Goal: Complete application form: Complete application form

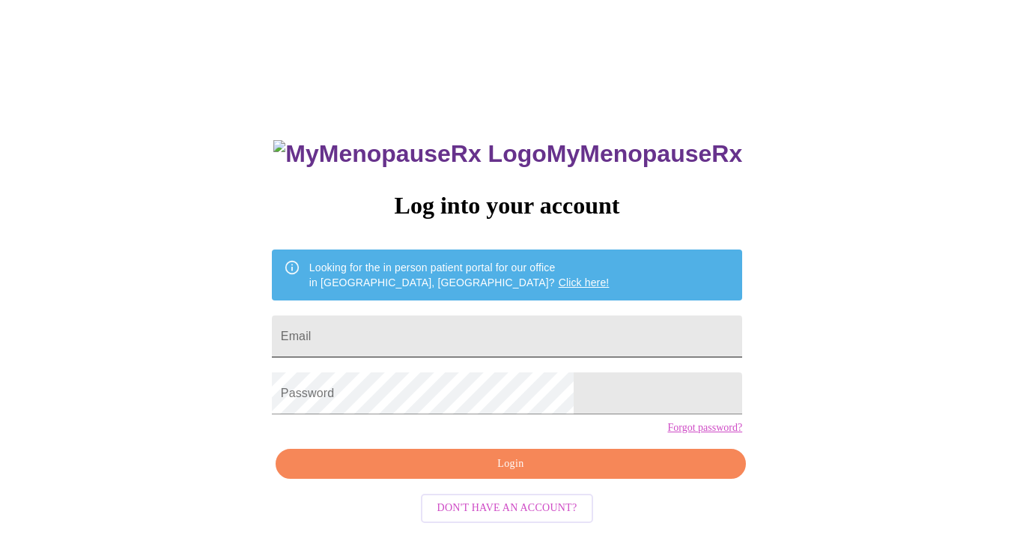
click at [462, 338] on input "Email" at bounding box center [507, 336] width 471 height 42
type input "[EMAIL_ADDRESS][DOMAIN_NAME]"
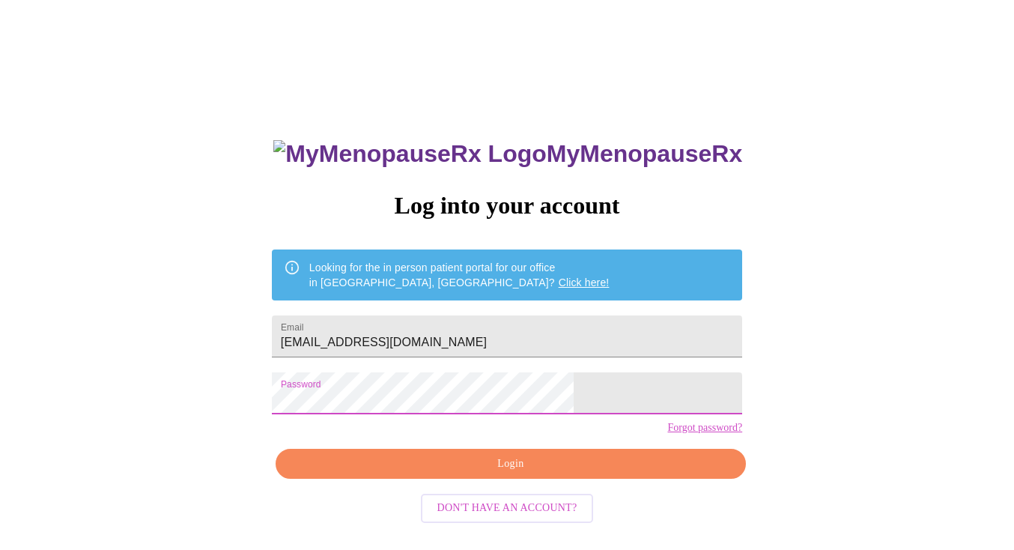
click at [506, 474] on span "Login" at bounding box center [511, 464] width 436 height 19
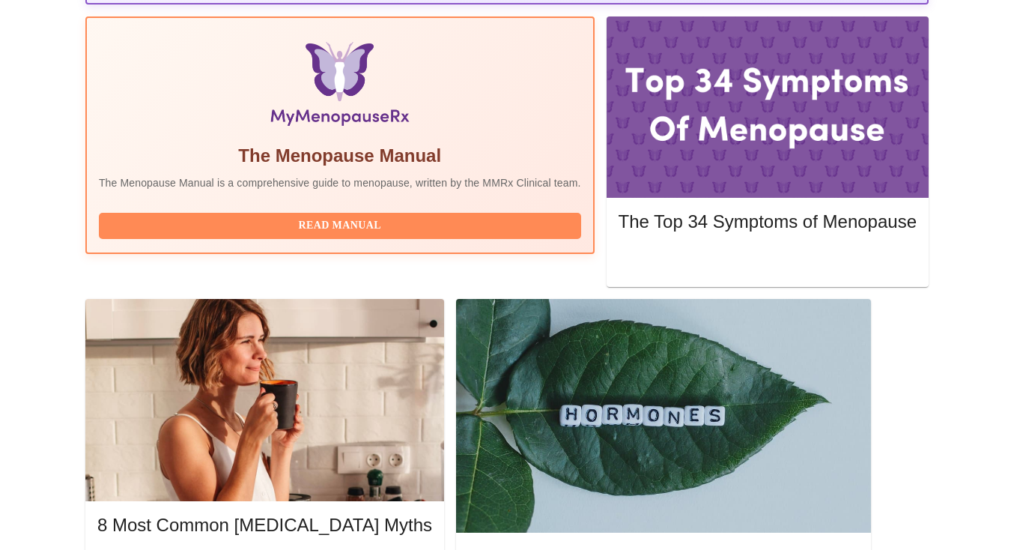
scroll to position [463, 0]
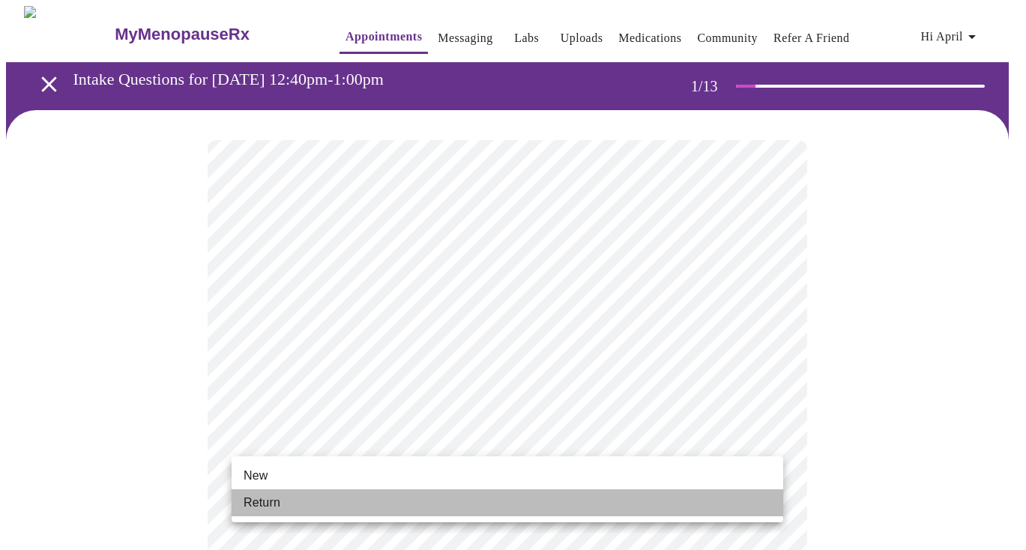
click at [282, 501] on li "Return" at bounding box center [507, 502] width 551 height 27
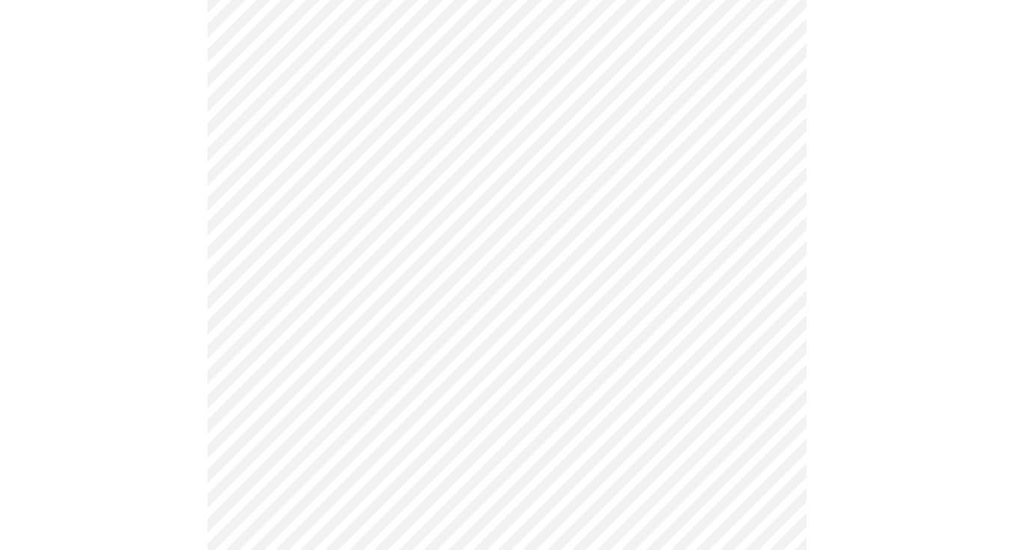
scroll to position [169, 0]
click at [188, 392] on div at bounding box center [507, 559] width 1002 height 1235
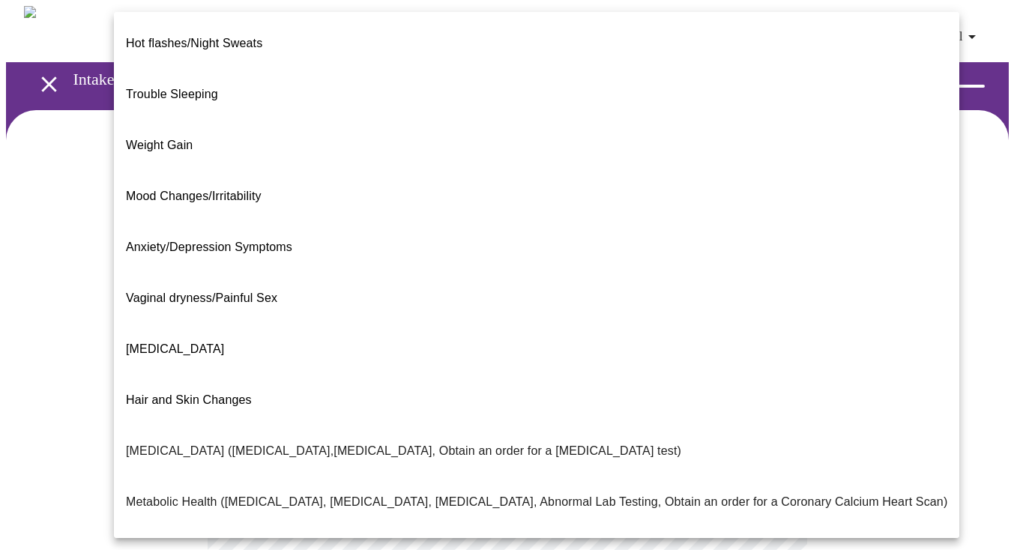
click at [551, 312] on body "MyMenopauseRx Appointments Messaging Labs Uploads Medications Community Refer a…" at bounding box center [513, 456] width 1014 height 901
click at [151, 139] on span "Weight Gain" at bounding box center [159, 145] width 67 height 13
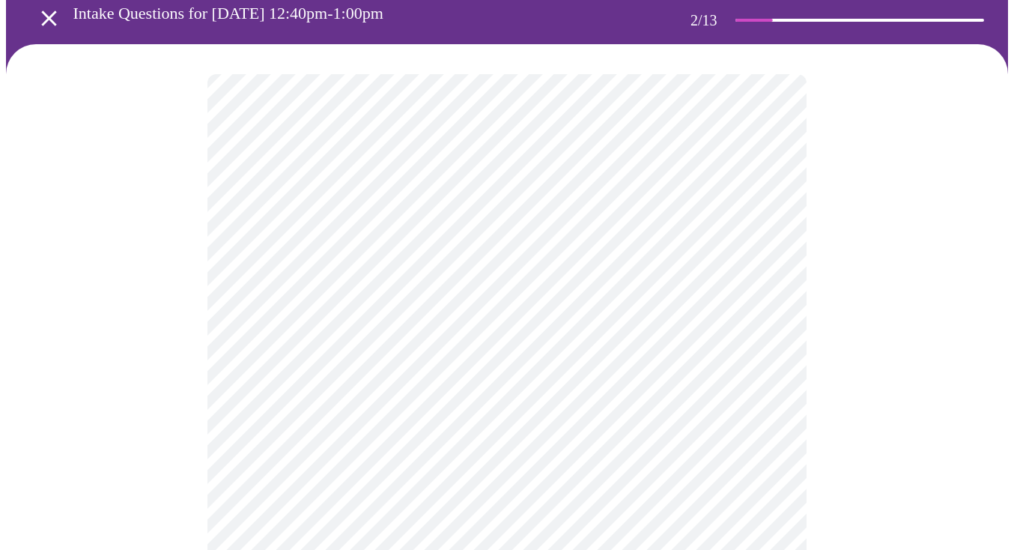
scroll to position [177, 0]
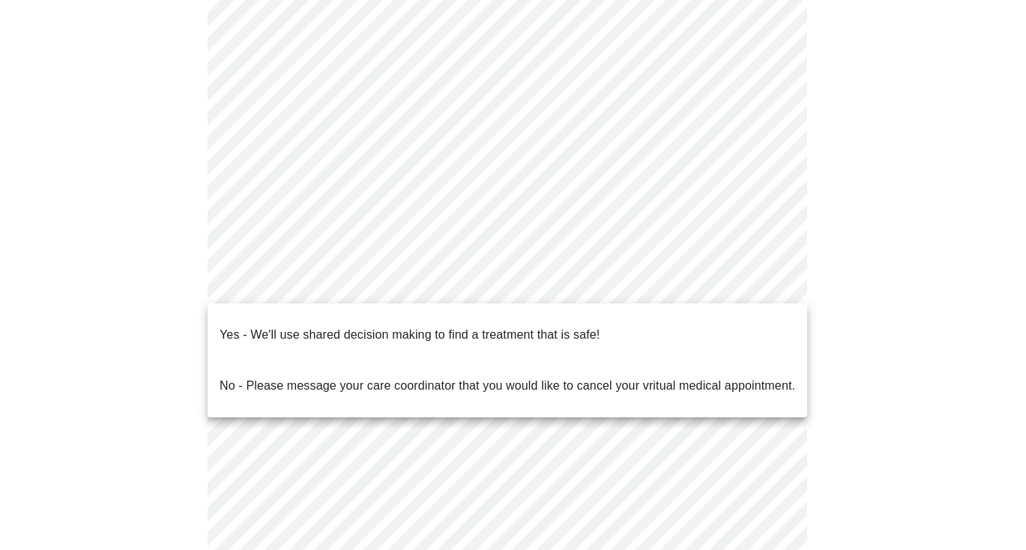
click at [284, 286] on body "MyMenopauseRx Appointments Messaging Labs Uploads Medications Community Refer a…" at bounding box center [513, 275] width 1014 height 892
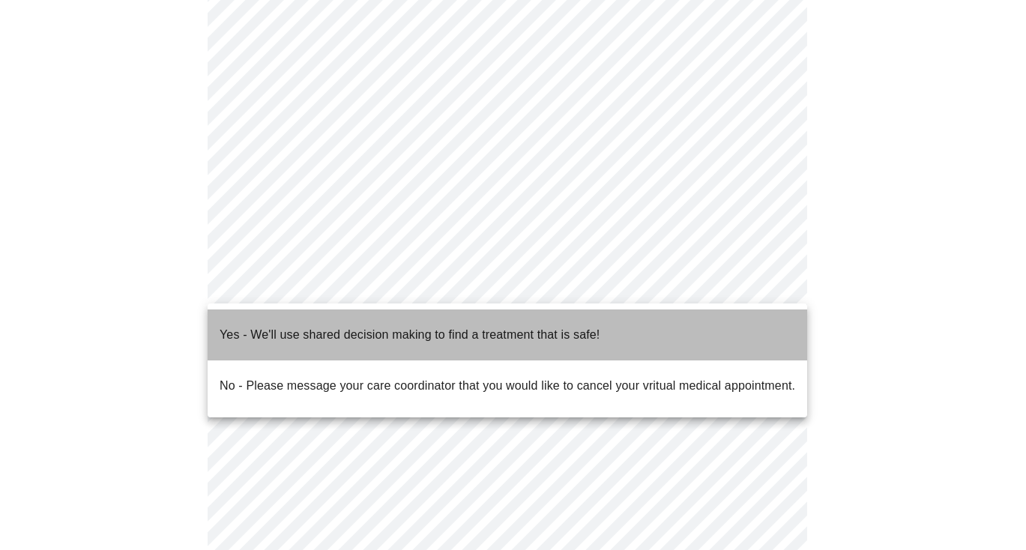
click at [286, 326] on p "Yes - We'll use shared decision making to find a treatment that is safe!" at bounding box center [410, 335] width 380 height 18
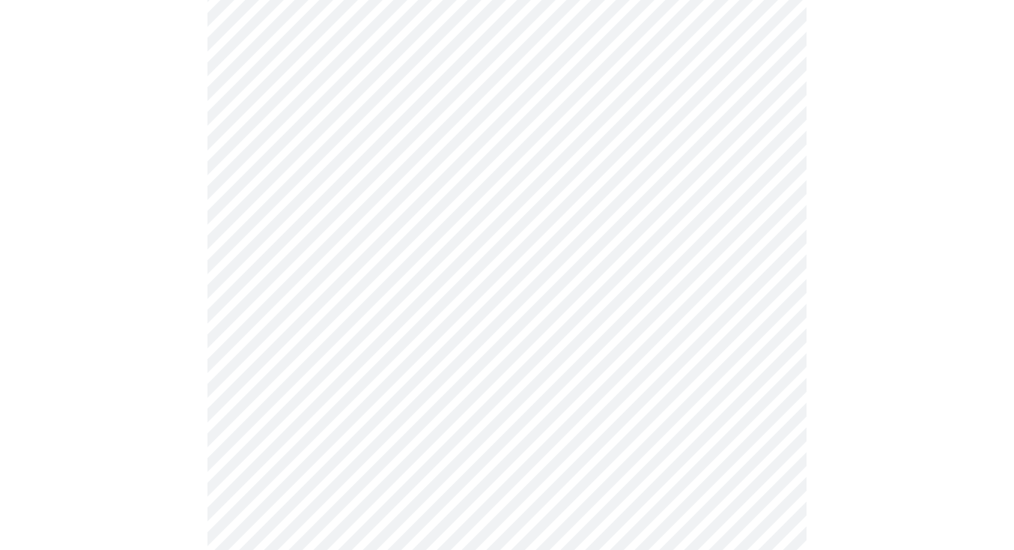
click at [164, 399] on div at bounding box center [507, 322] width 1002 height 778
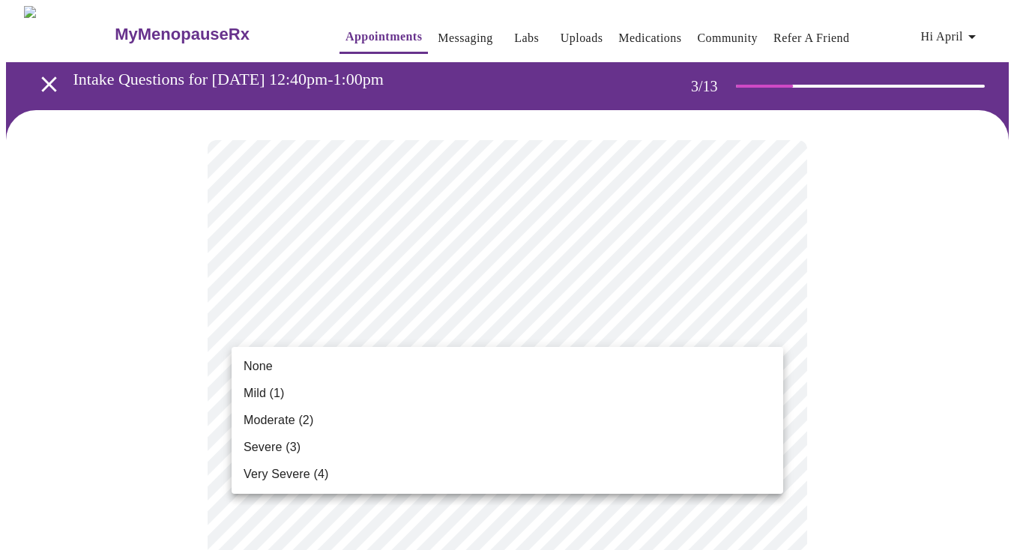
click at [272, 423] on span "Moderate (2)" at bounding box center [278, 420] width 70 height 18
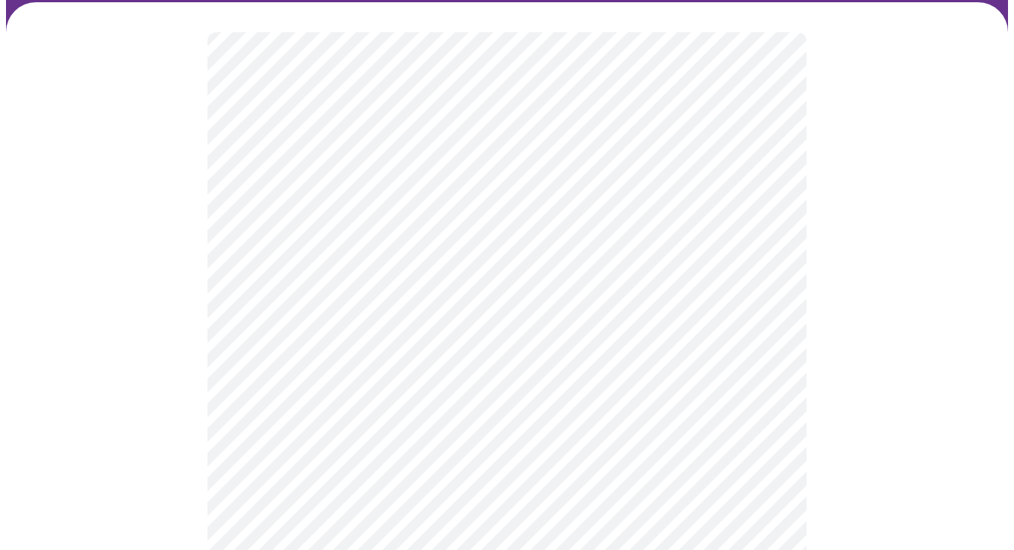
scroll to position [109, 0]
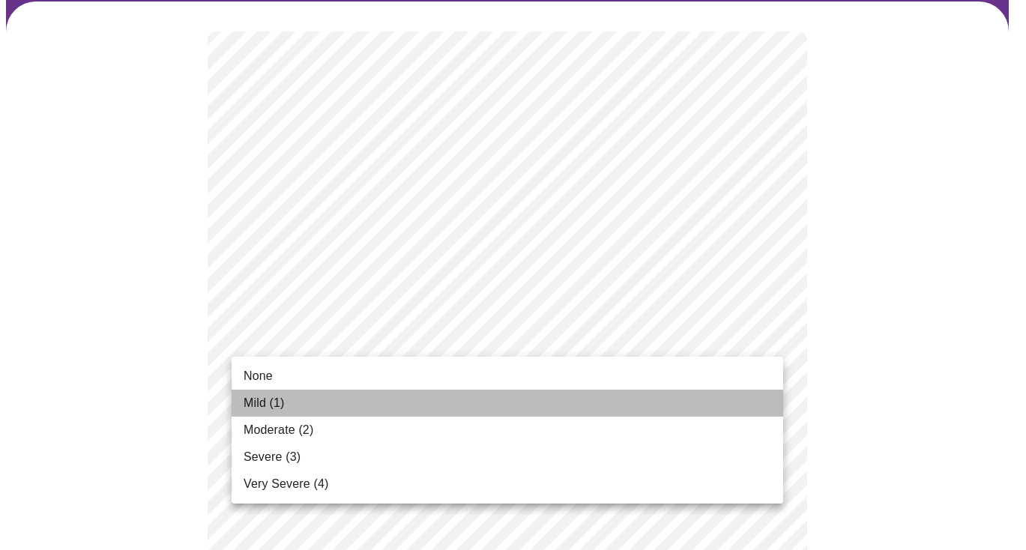
click at [257, 402] on span "Mild (1)" at bounding box center [263, 403] width 41 height 18
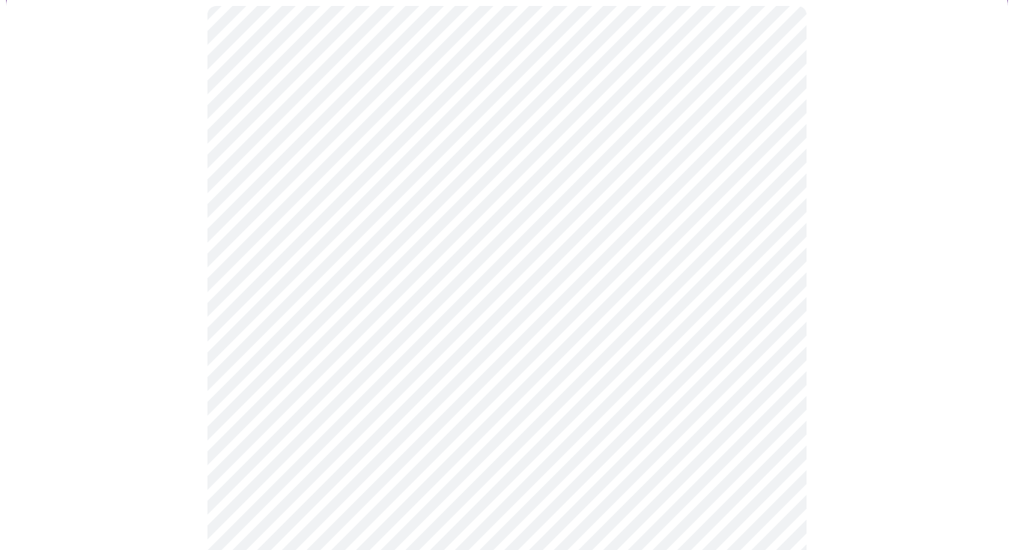
scroll to position [134, 0]
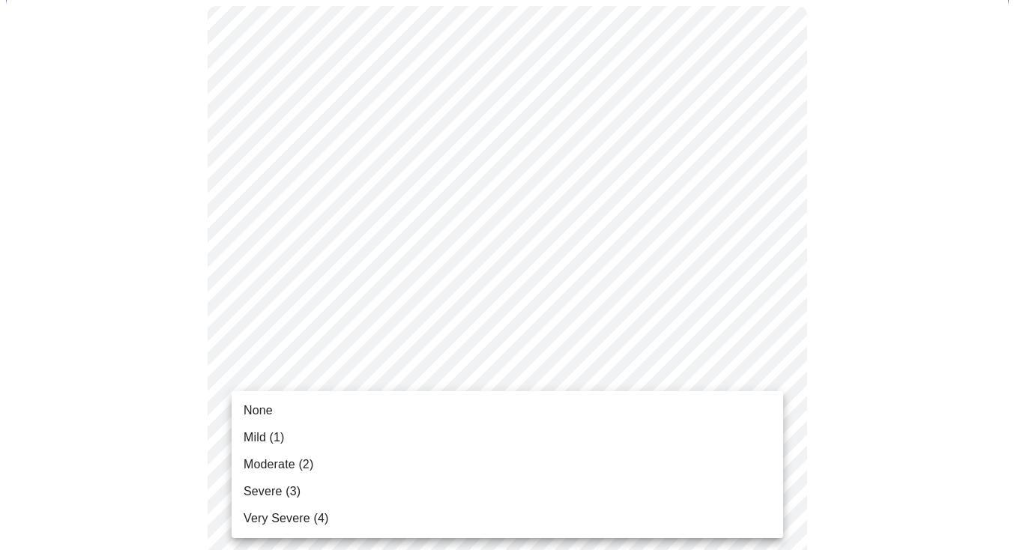
click at [278, 464] on span "Moderate (2)" at bounding box center [278, 465] width 70 height 18
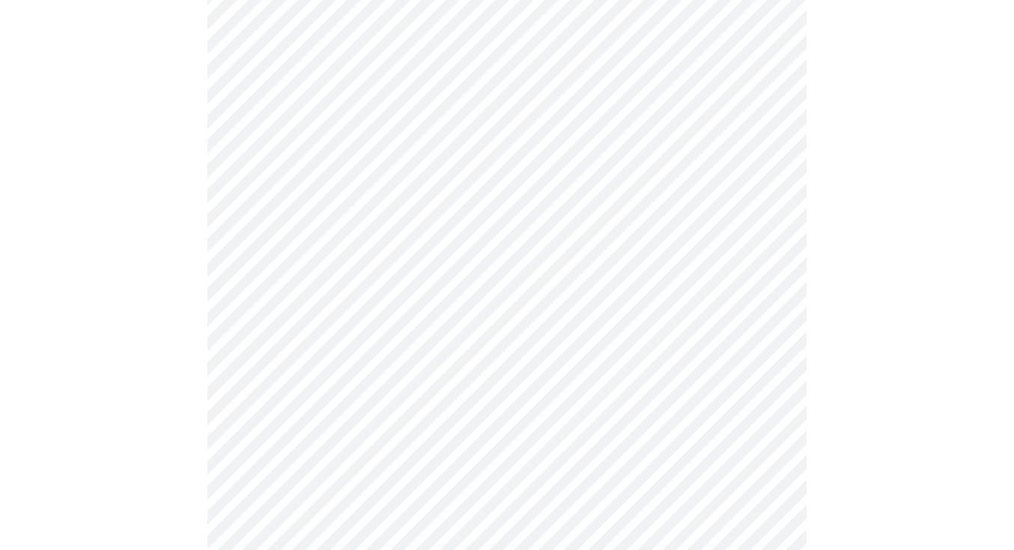
scroll to position [264, 0]
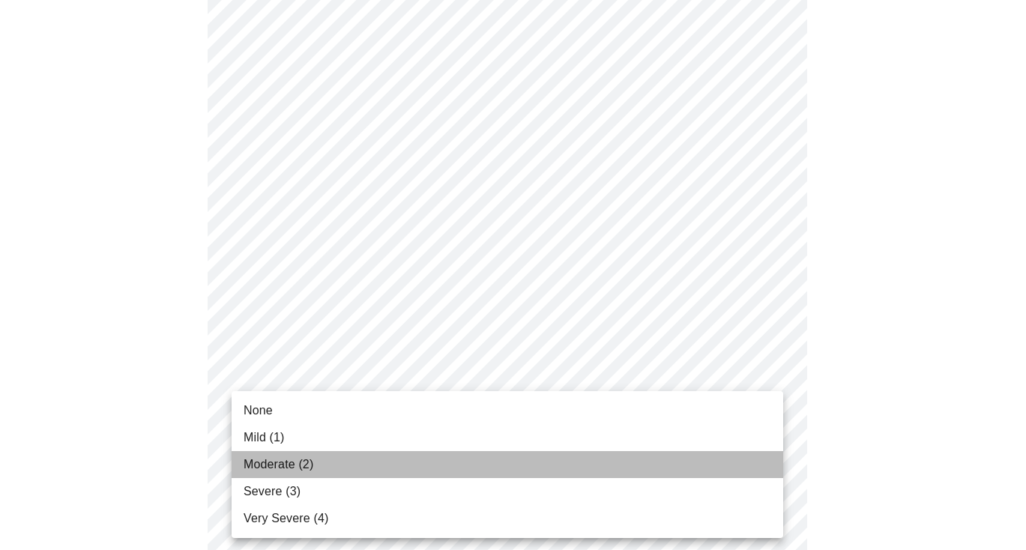
click at [267, 468] on span "Moderate (2)" at bounding box center [278, 465] width 70 height 18
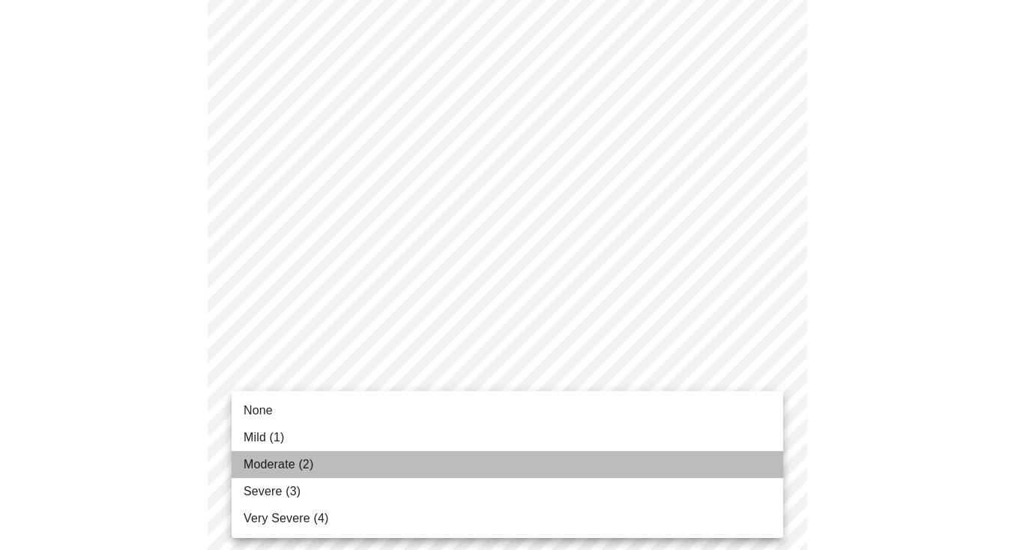
click at [276, 469] on span "Moderate (2)" at bounding box center [278, 465] width 70 height 18
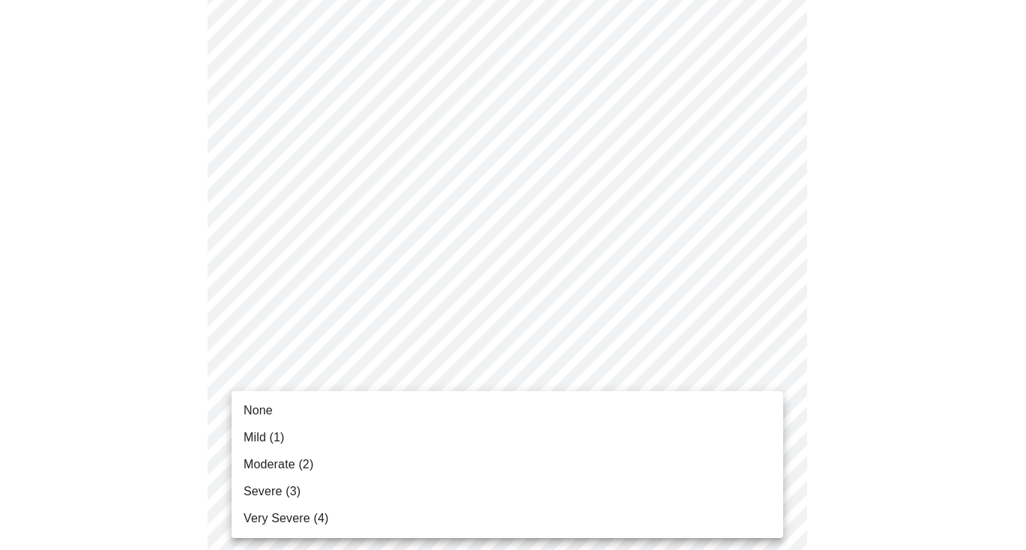
click at [292, 379] on body "MyMenopauseRx Appointments Messaging Labs Uploads Medications Community Refer a…" at bounding box center [513, 456] width 1014 height 1888
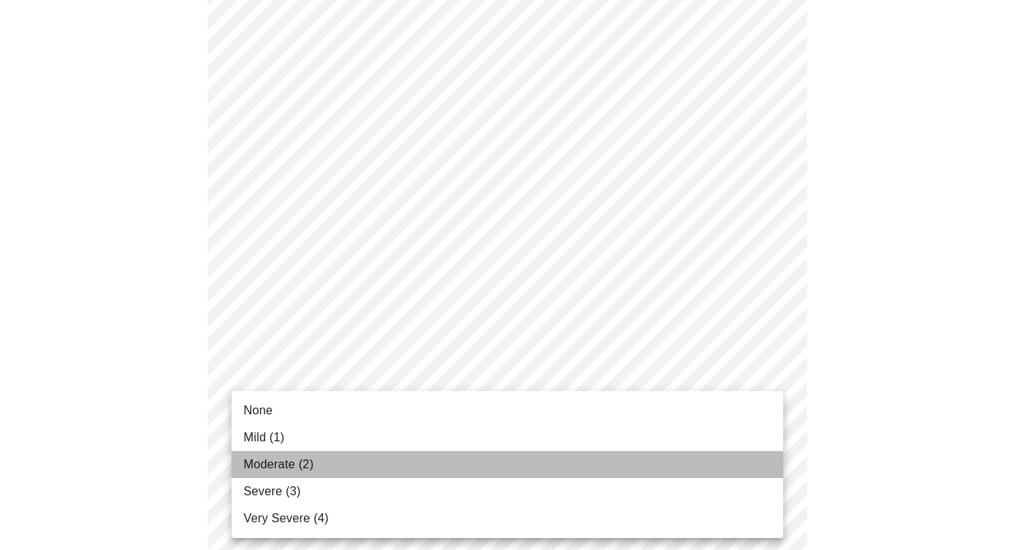
click at [281, 453] on li "Moderate (2)" at bounding box center [507, 464] width 551 height 27
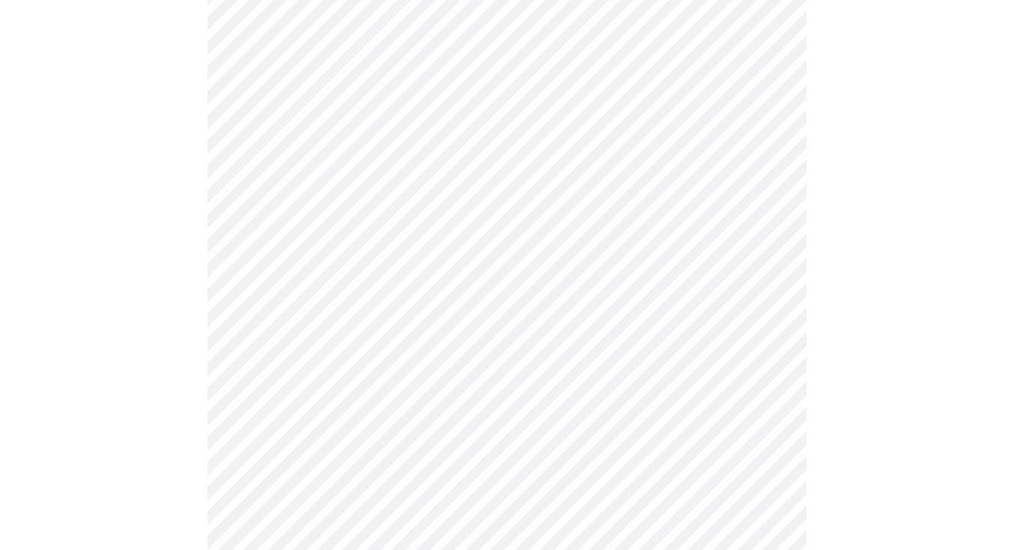
click at [205, 462] on div at bounding box center [507, 497] width 1002 height 1763
click at [335, 367] on body "MyMenopauseRx Appointments Messaging Labs Uploads Medications Community Refer a…" at bounding box center [507, 311] width 1002 height 1867
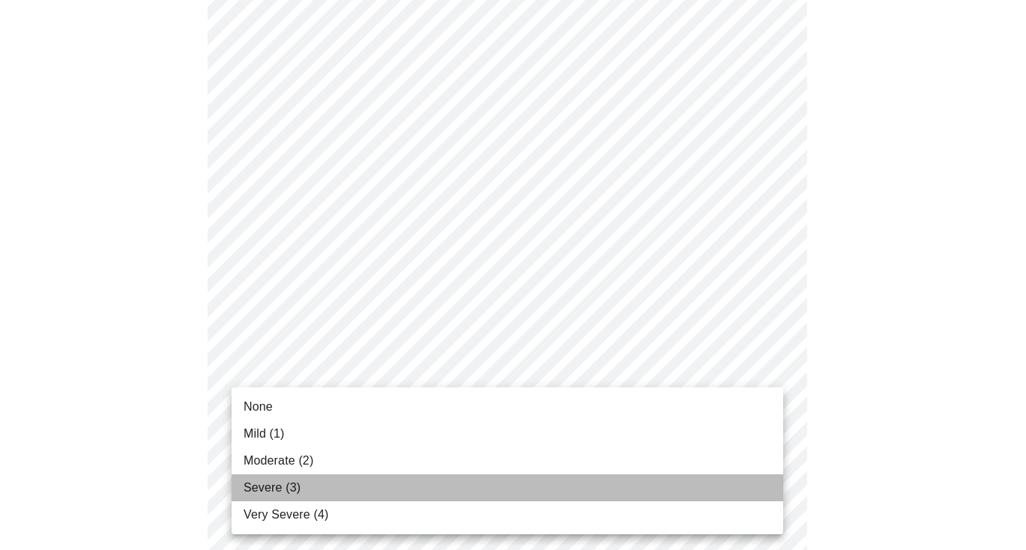
click at [265, 486] on span "Severe (3)" at bounding box center [271, 488] width 57 height 18
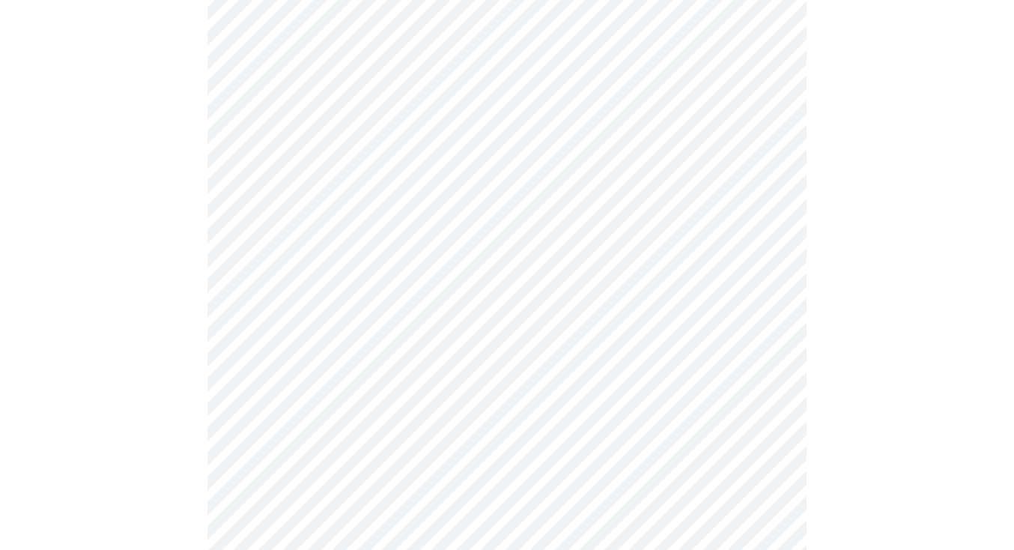
click at [195, 495] on div at bounding box center [507, 353] width 1002 height 1742
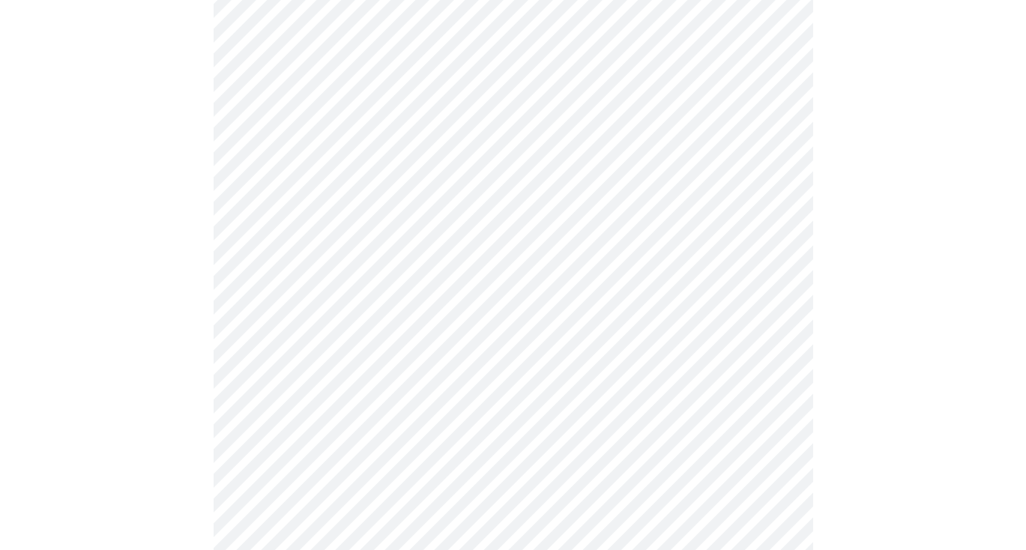
click at [290, 423] on body "MyMenopauseRx Appointments Messaging Labs Uploads Medications Community Refer a…" at bounding box center [513, 224] width 1014 height 1846
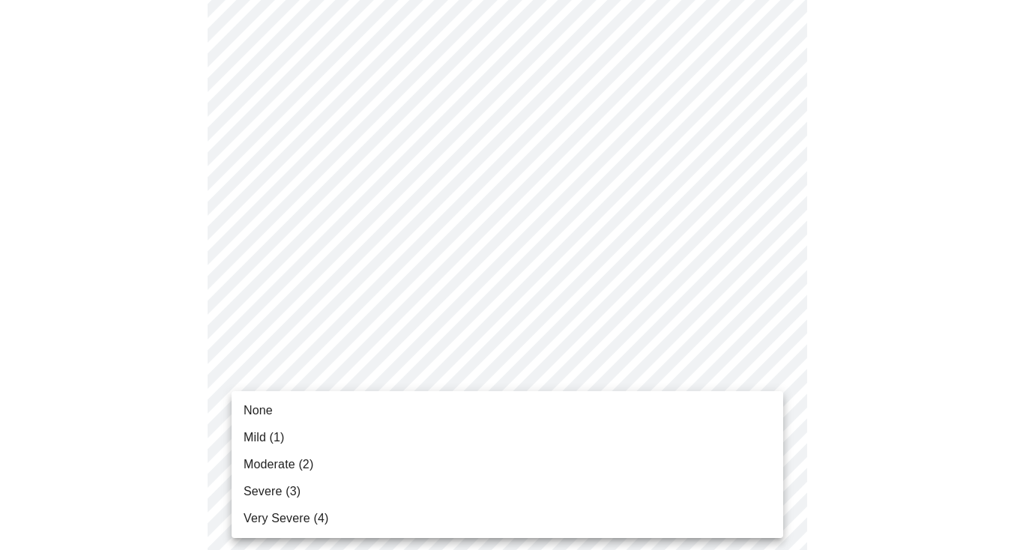
click at [270, 466] on span "Moderate (2)" at bounding box center [278, 465] width 70 height 18
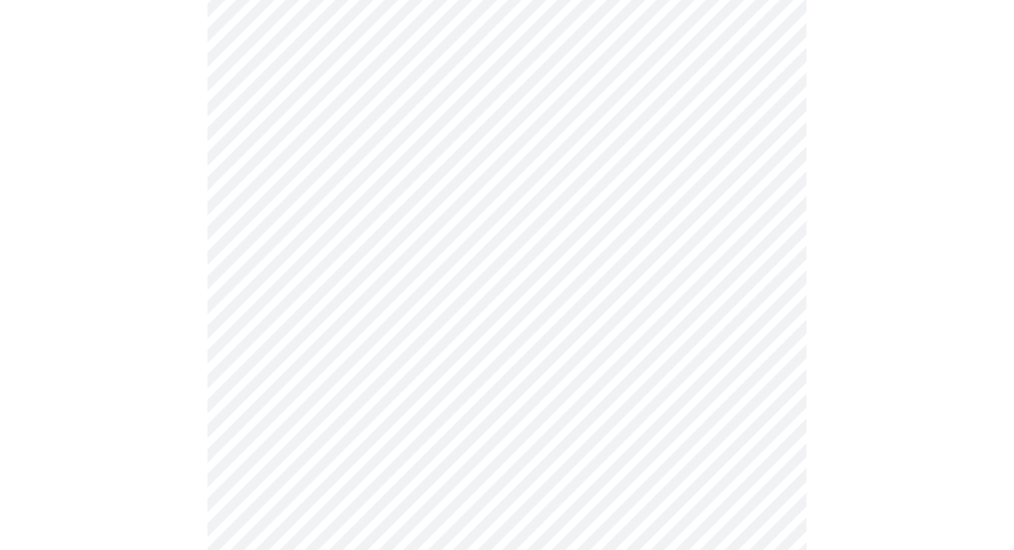
click at [185, 478] on div at bounding box center [507, 265] width 1002 height 1721
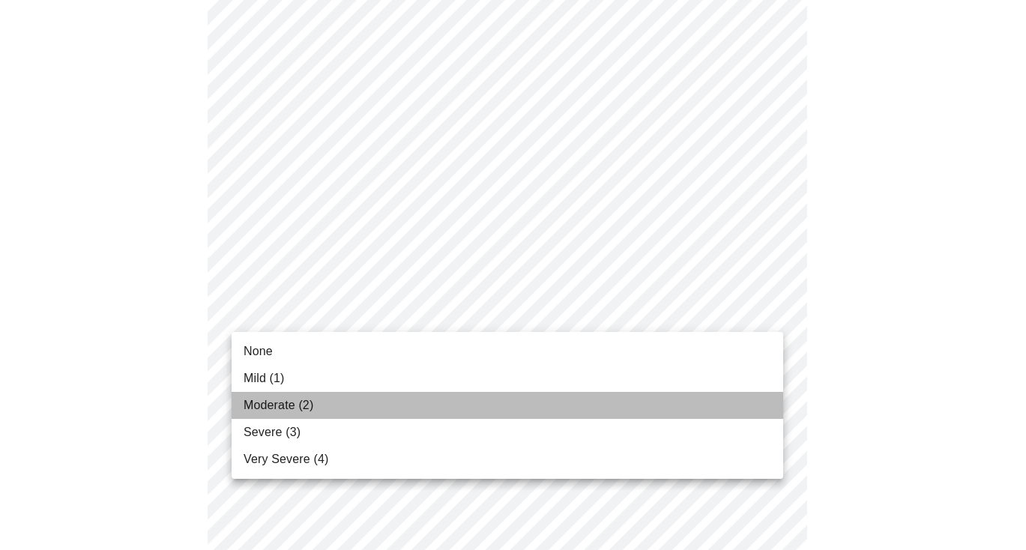
click at [285, 411] on span "Moderate (2)" at bounding box center [278, 405] width 70 height 18
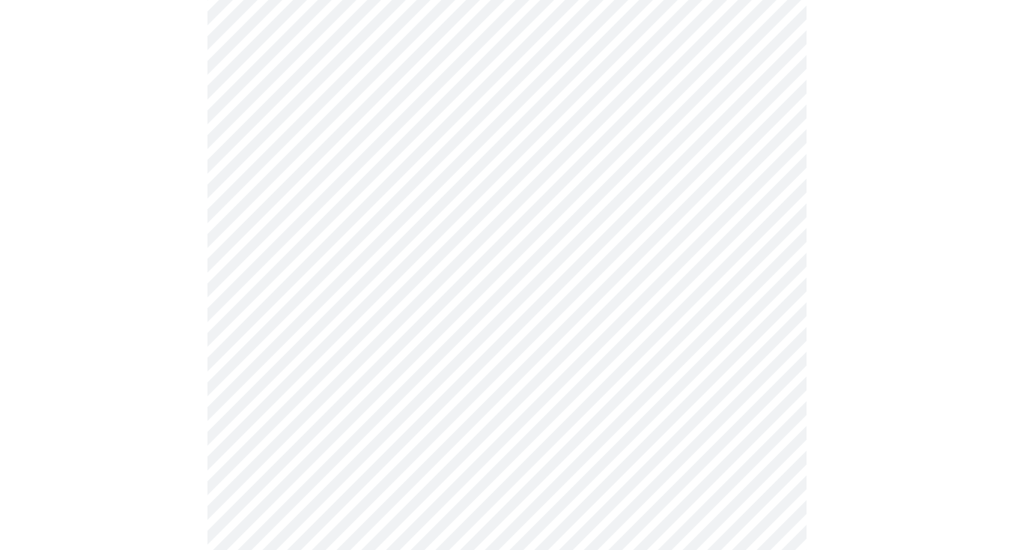
click at [198, 461] on div at bounding box center [507, 40] width 1002 height 1700
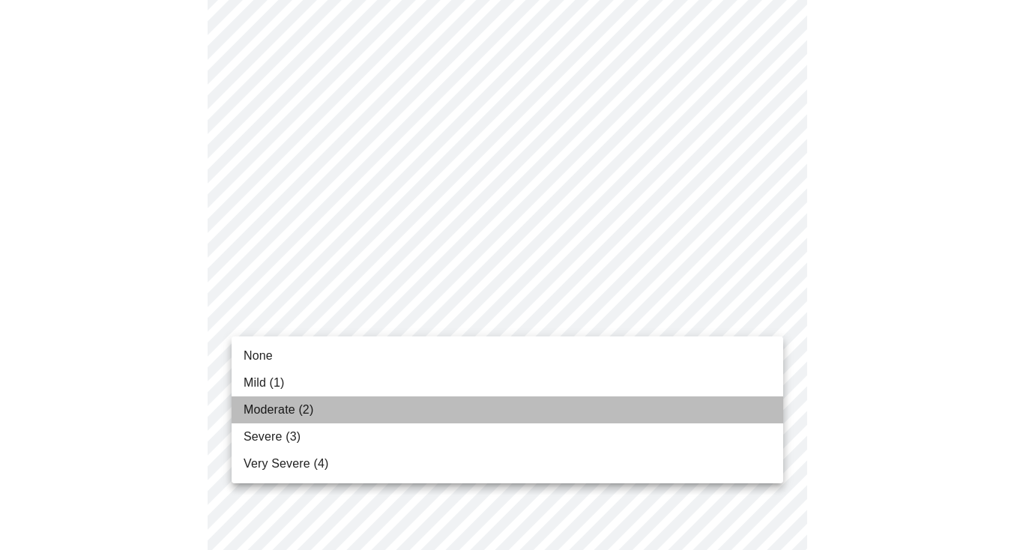
click at [282, 413] on span "Moderate (2)" at bounding box center [278, 410] width 70 height 18
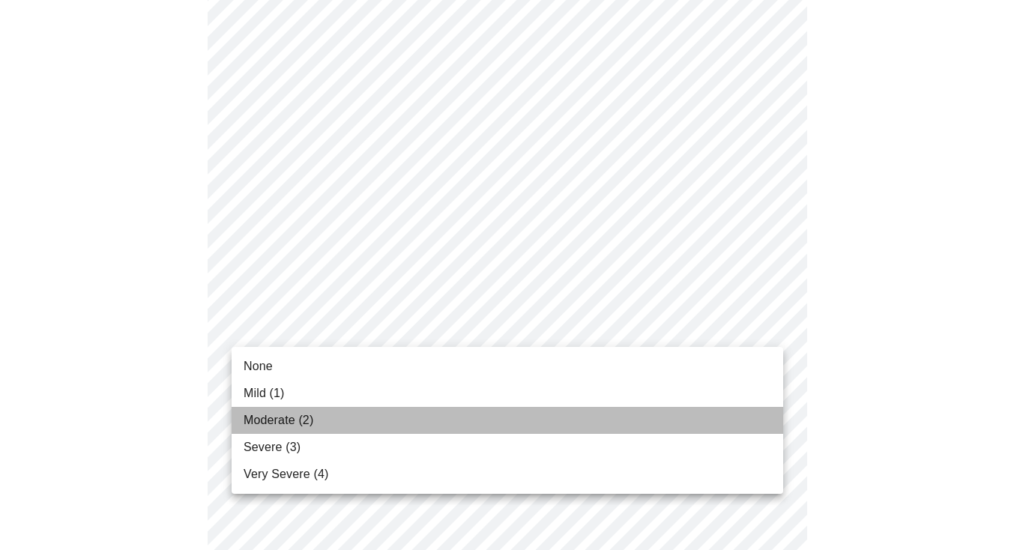
click at [286, 416] on span "Moderate (2)" at bounding box center [278, 420] width 70 height 18
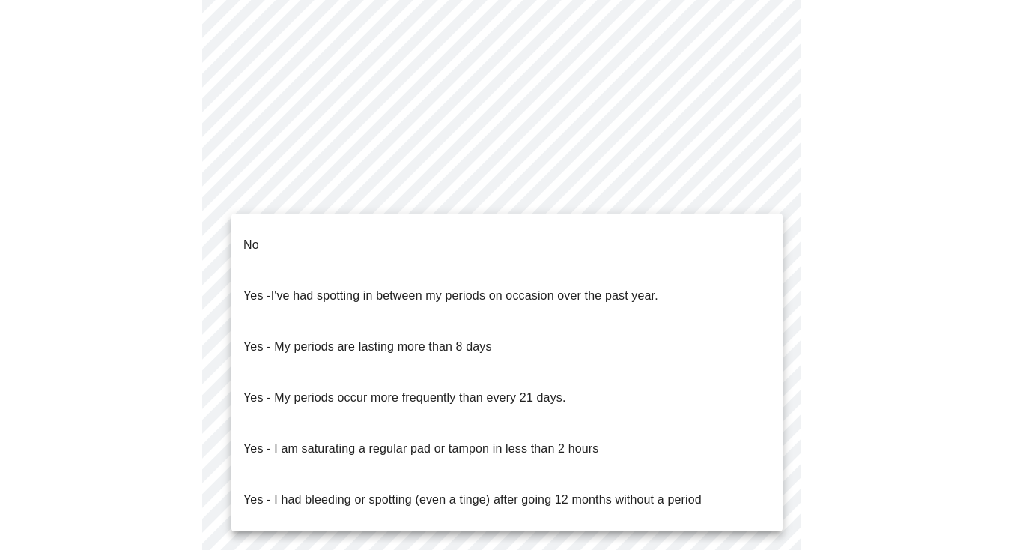
click at [344, 199] on body "MyMenopauseRx Appointments Messaging Labs Uploads Medications Community Refer a…" at bounding box center [507, 55] width 1002 height 1418
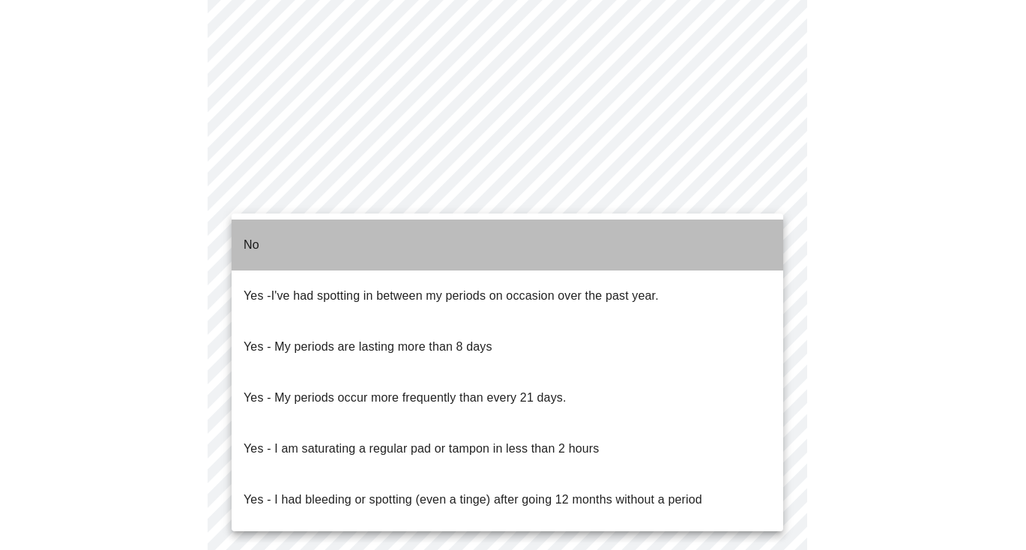
click at [302, 235] on li "No" at bounding box center [507, 245] width 551 height 51
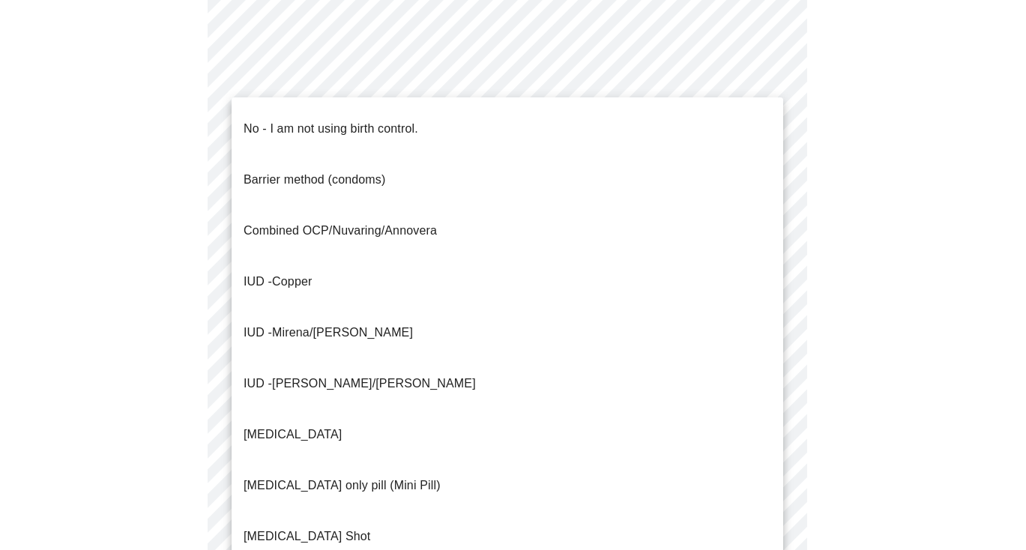
click at [303, 296] on body "MyMenopauseRx Appointments Messaging Labs Uploads Medications Community Refer a…" at bounding box center [513, 50] width 1014 height 1409
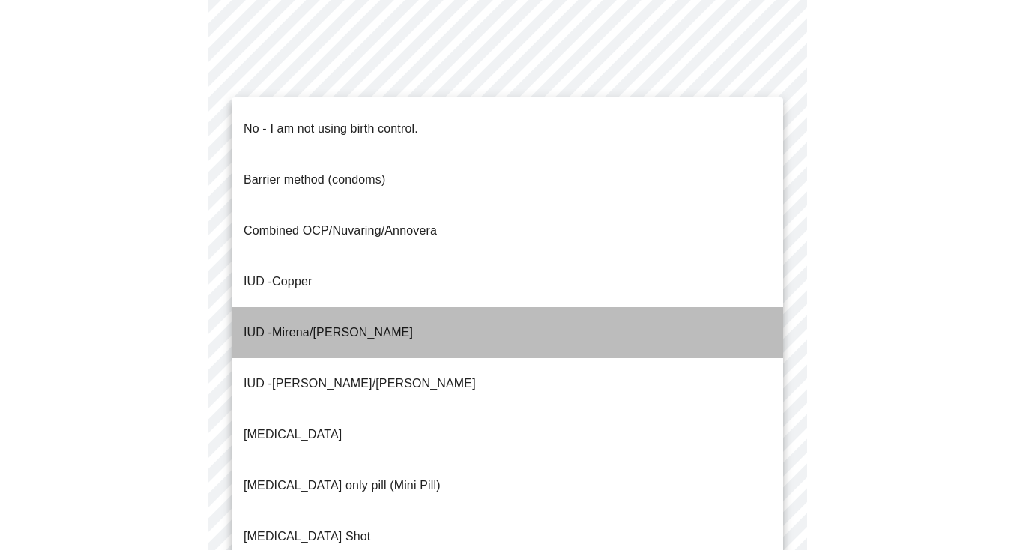
click at [303, 326] on span "Mirena/[PERSON_NAME]" at bounding box center [342, 332] width 141 height 13
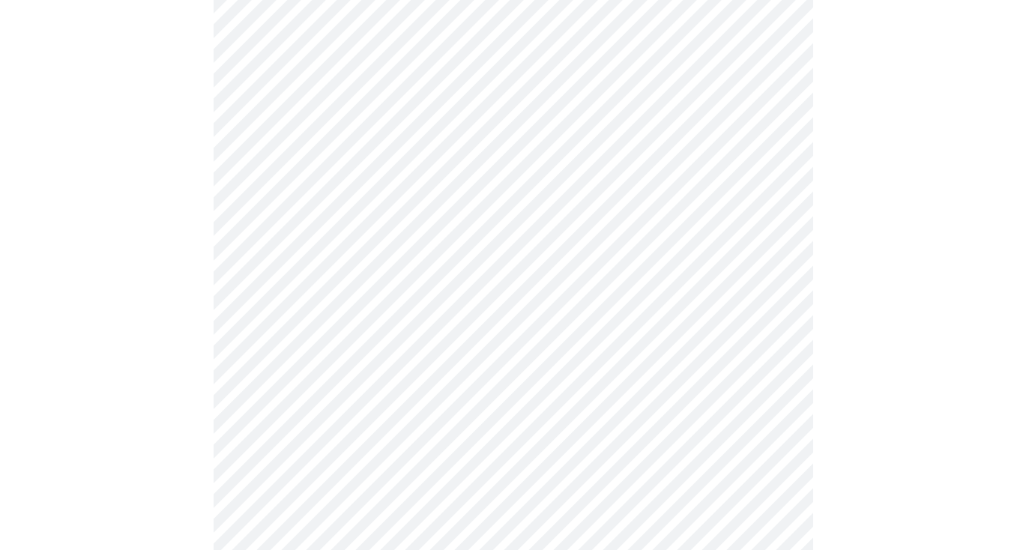
click at [306, 417] on body "MyMenopauseRx Appointments Messaging Labs Uploads Medications Community Refer a…" at bounding box center [513, 46] width 1014 height 1400
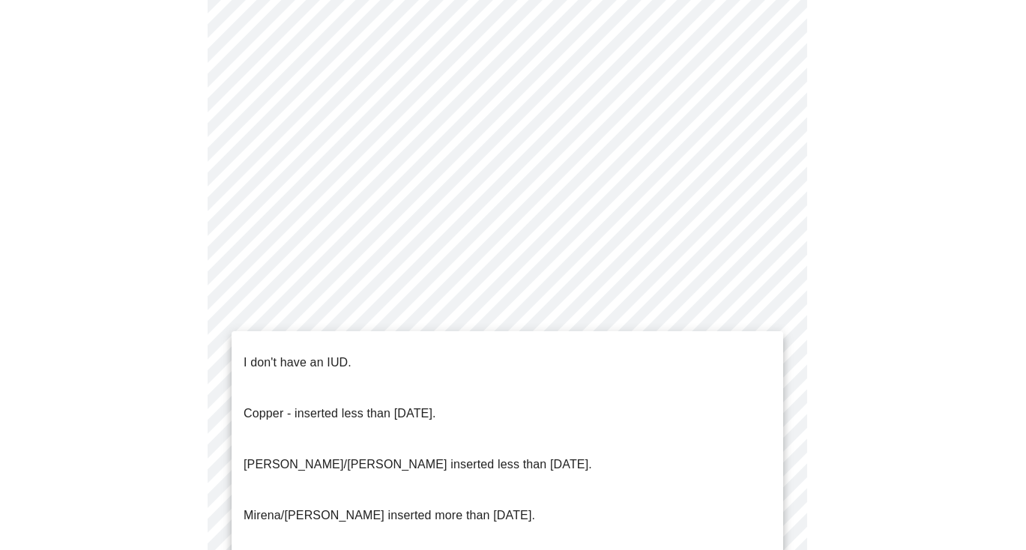
click at [305, 506] on p "Mirena/[PERSON_NAME] inserted more than [DATE]." at bounding box center [388, 515] width 291 height 18
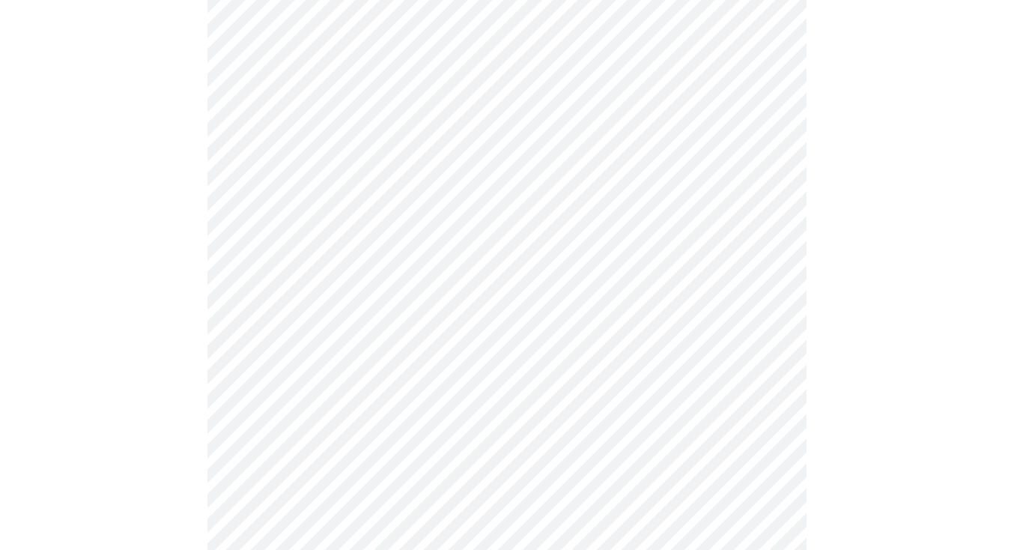
click at [187, 474] on div at bounding box center [507, 93] width 1002 height 1287
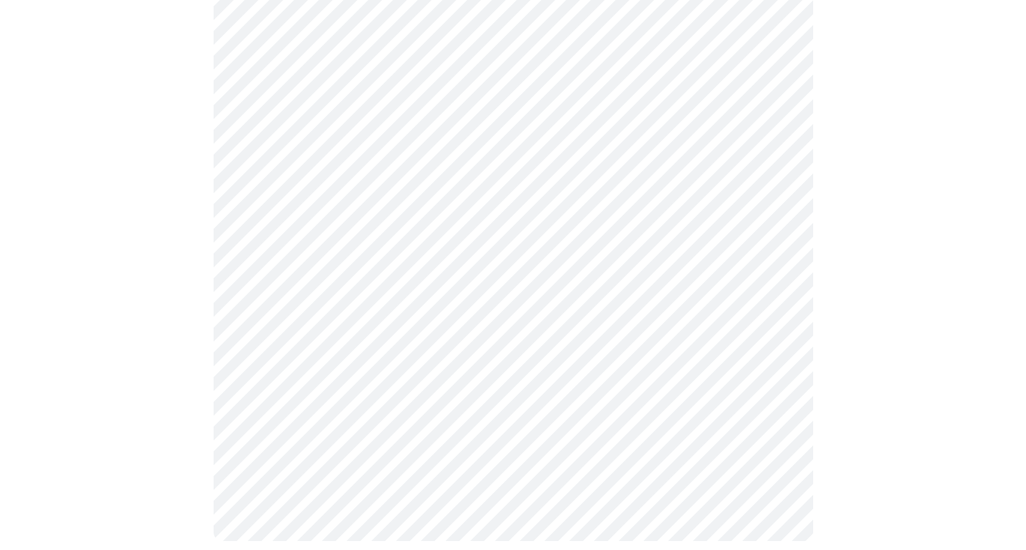
scroll to position [841, 0]
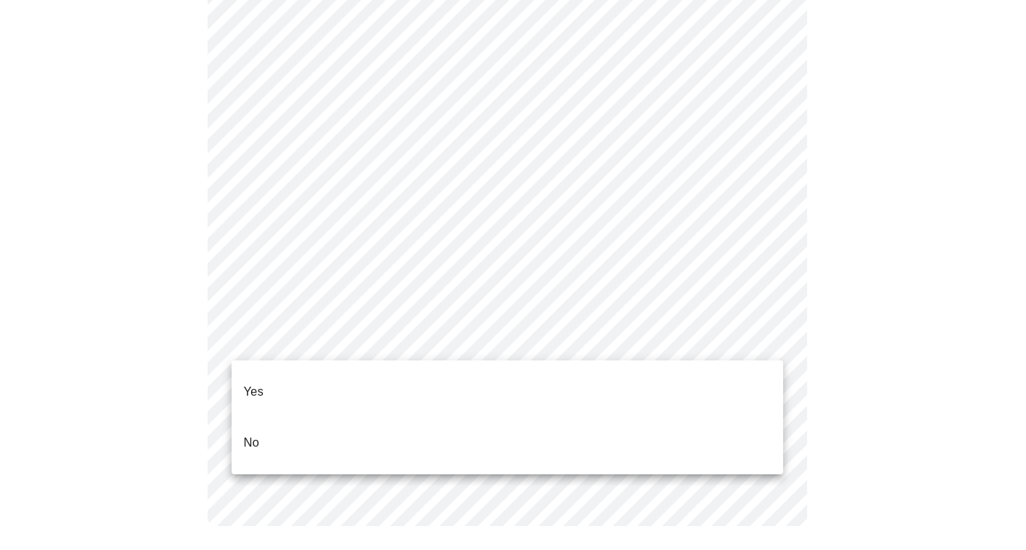
drag, startPoint x: 269, startPoint y: 373, endPoint x: 249, endPoint y: 373, distance: 19.5
click at [269, 373] on li "Yes" at bounding box center [507, 391] width 551 height 51
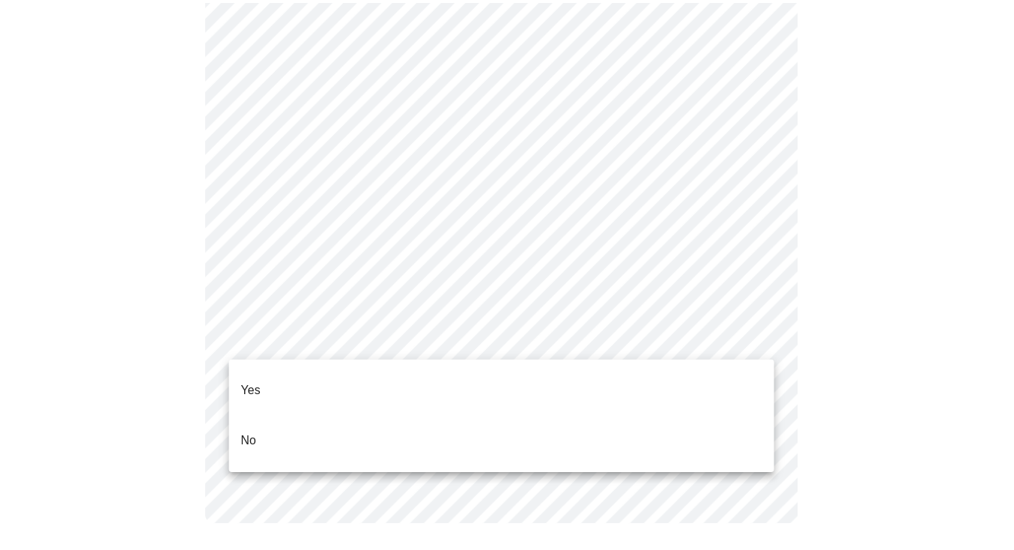
scroll to position [832, 0]
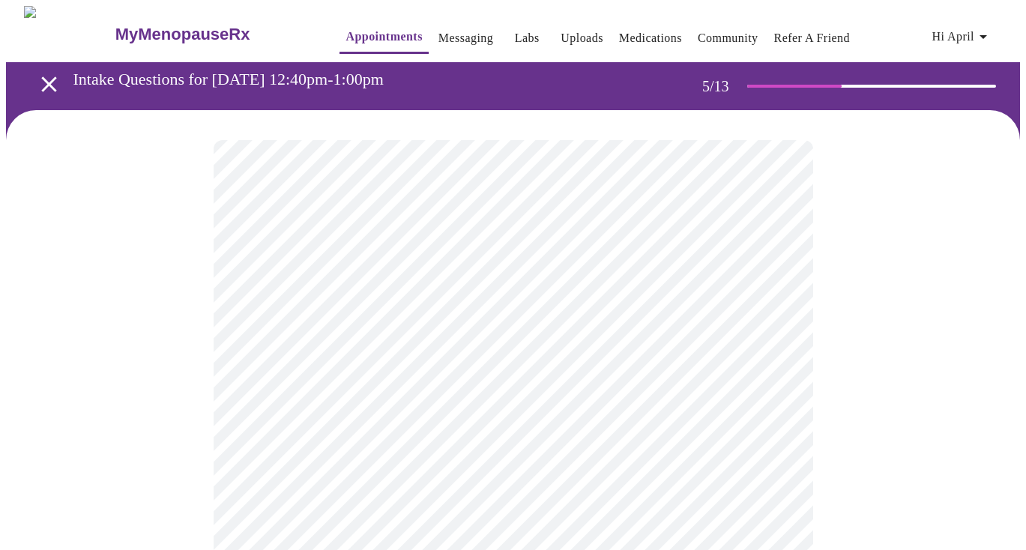
click at [391, 402] on body "MyMenopauseRx Appointments Messaging Labs Uploads Medications Community Refer a…" at bounding box center [513, 559] width 1014 height 1107
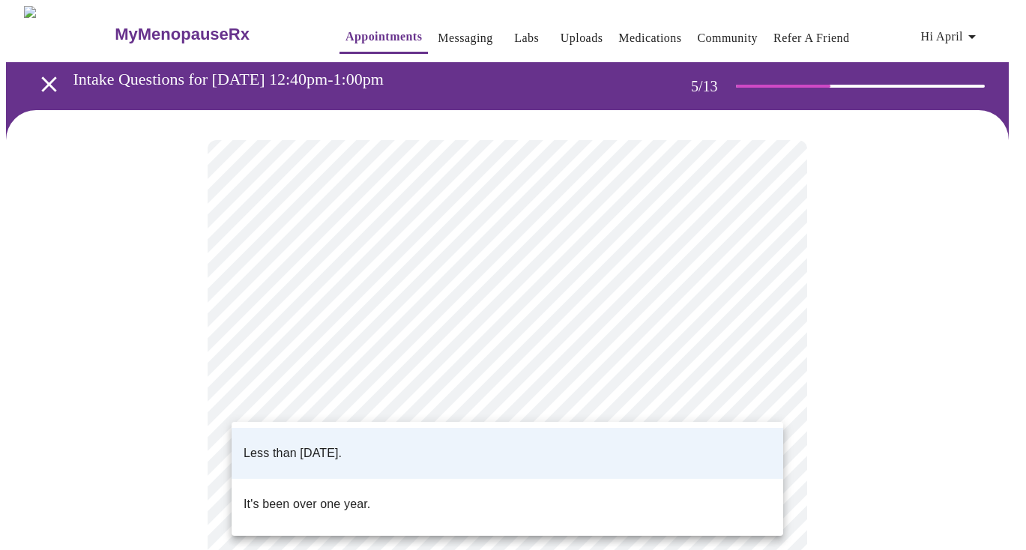
click at [391, 402] on div at bounding box center [513, 275] width 1026 height 550
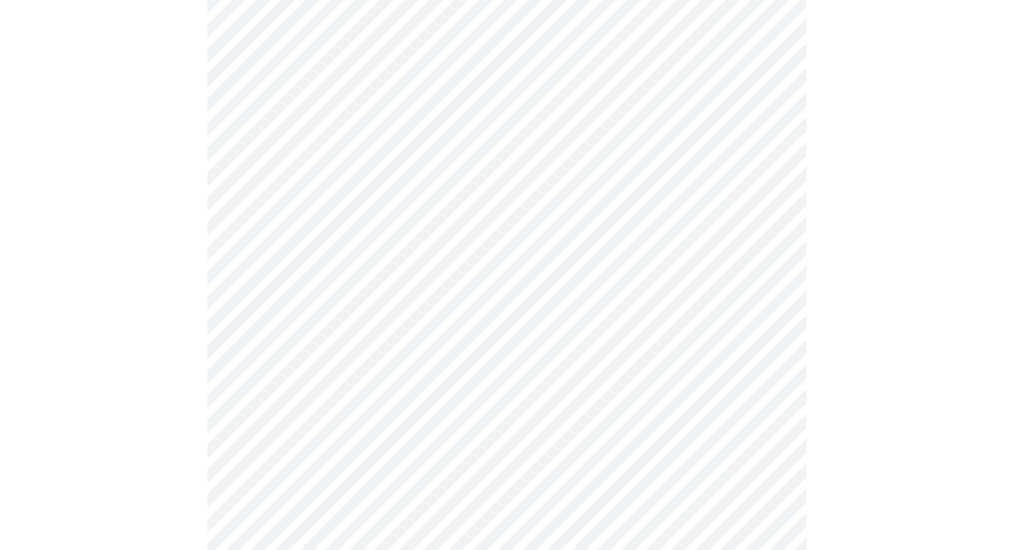
scroll to position [216, 0]
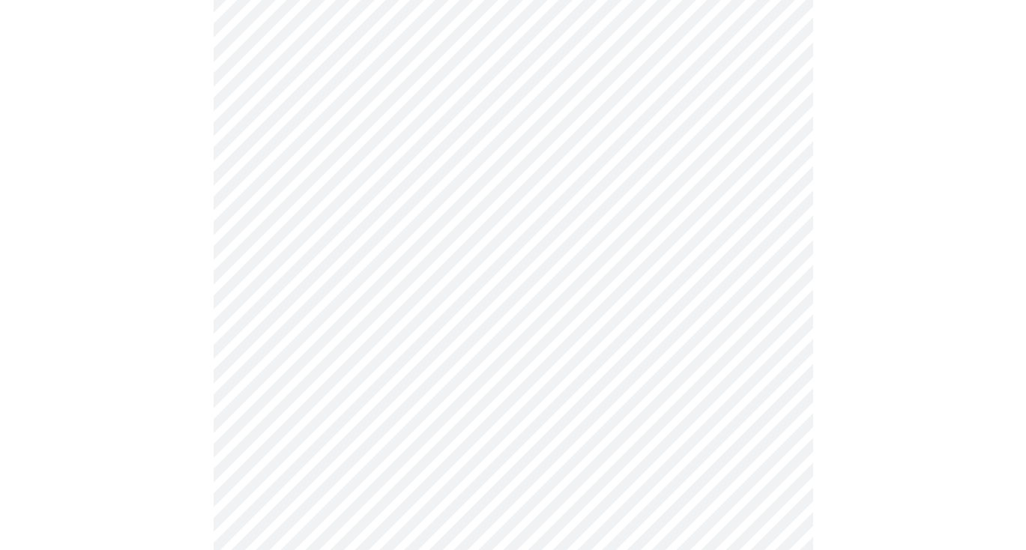
click at [303, 308] on body "MyMenopauseRx Appointments Messaging Labs Uploads Medications Community Refer a…" at bounding box center [513, 343] width 1014 height 1107
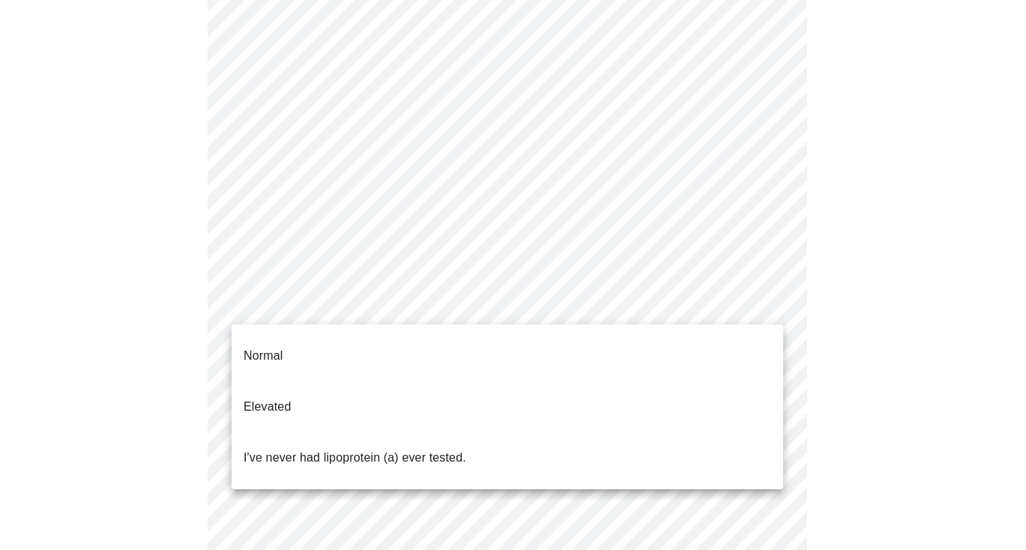
click at [340, 449] on p "I've never had lipoprotein (a) ever tested." at bounding box center [354, 458] width 223 height 18
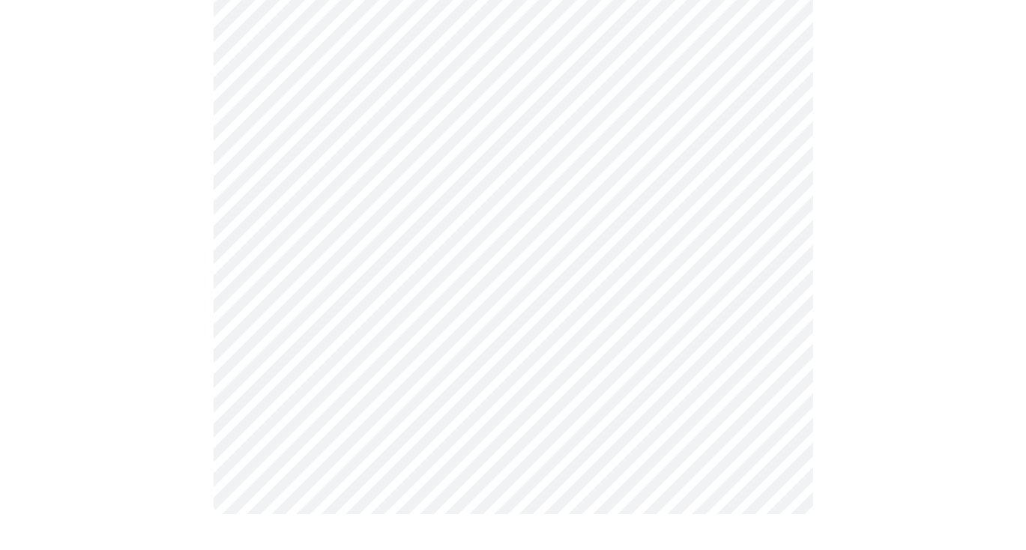
scroll to position [0, 0]
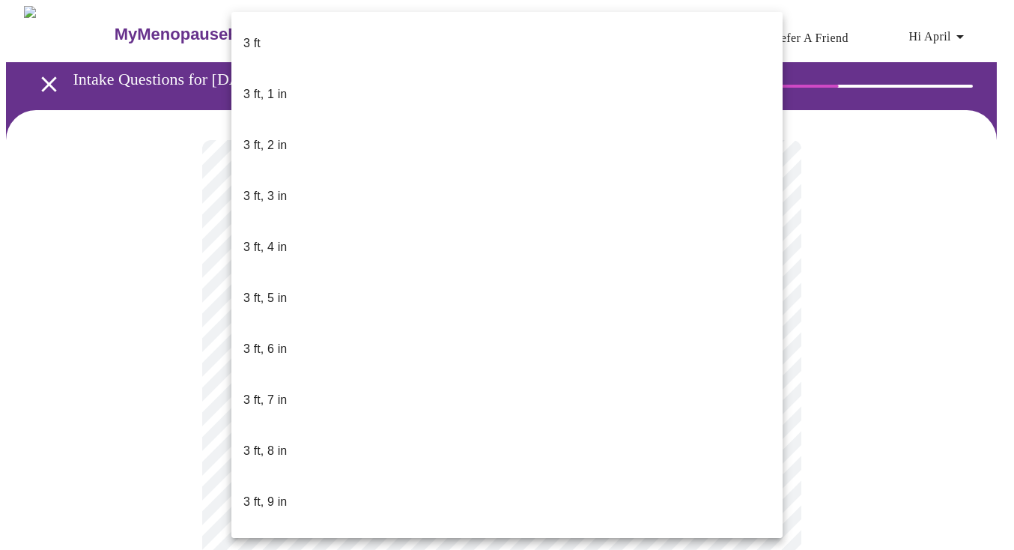
click at [324, 436] on body "MyMenopauseRx Appointments Messaging Labs Uploads Medications Community Refer a…" at bounding box center [507, 401] width 1002 height 791
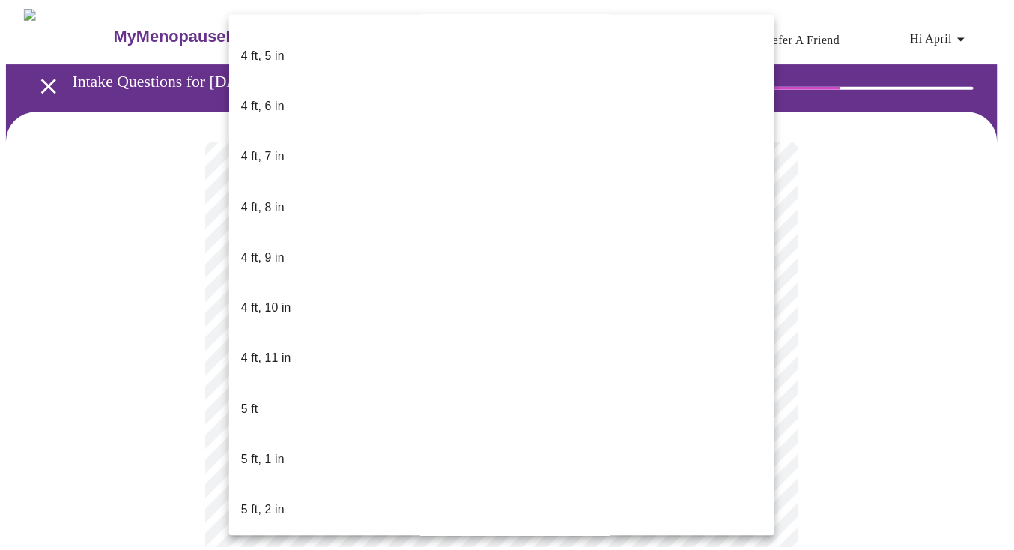
scroll to position [856, 0]
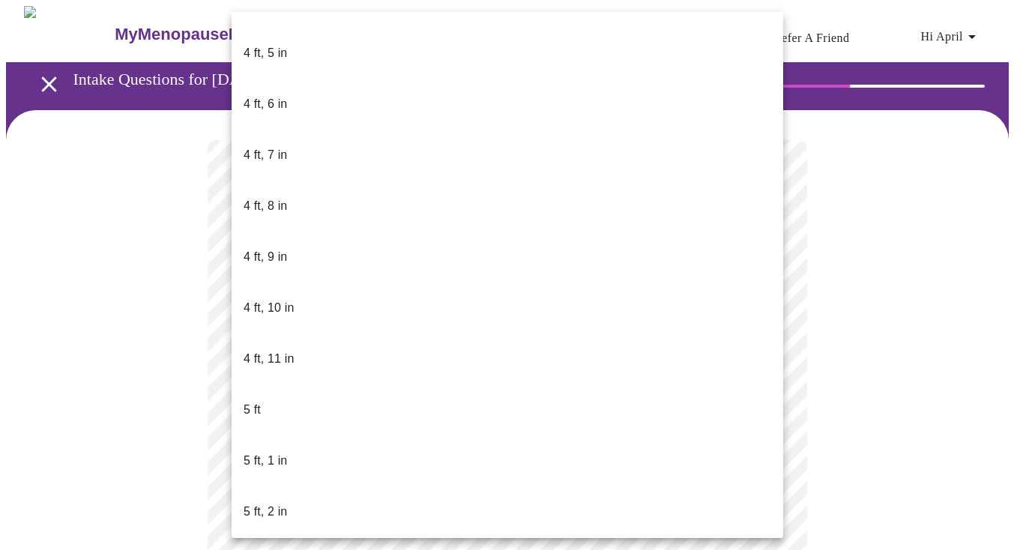
click at [166, 432] on div at bounding box center [513, 275] width 1026 height 550
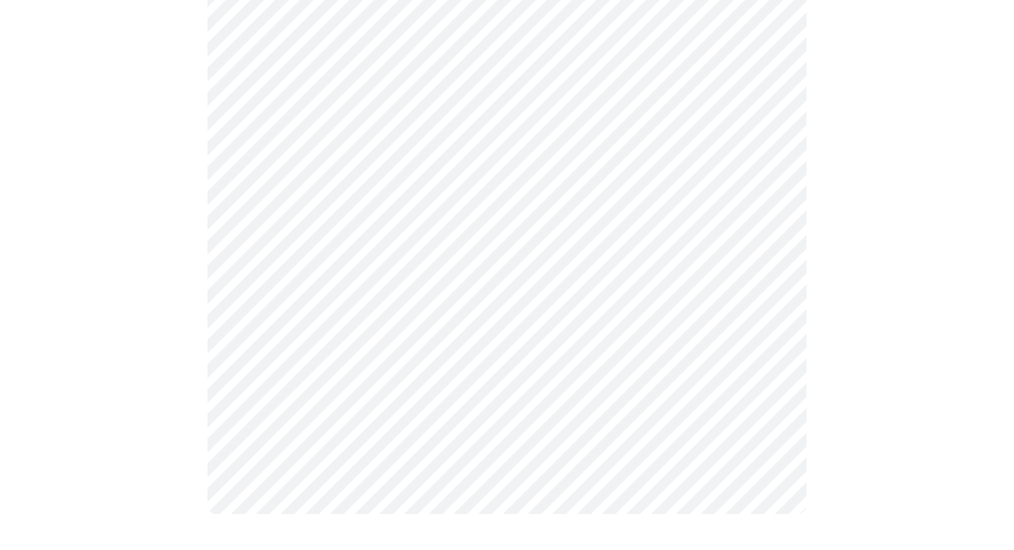
scroll to position [208, 0]
click at [152, 399] on div at bounding box center [507, 229] width 1002 height 655
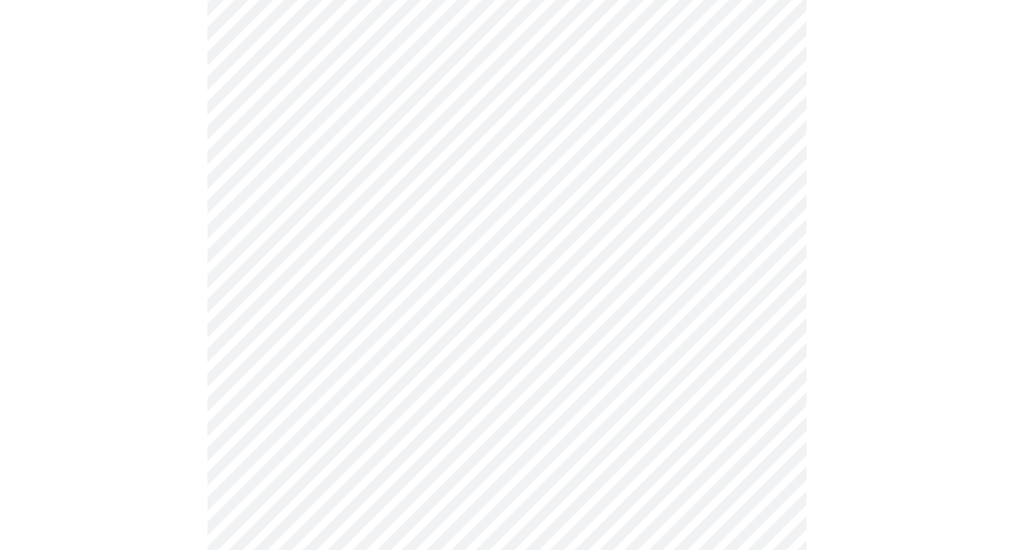
scroll to position [3748, 0]
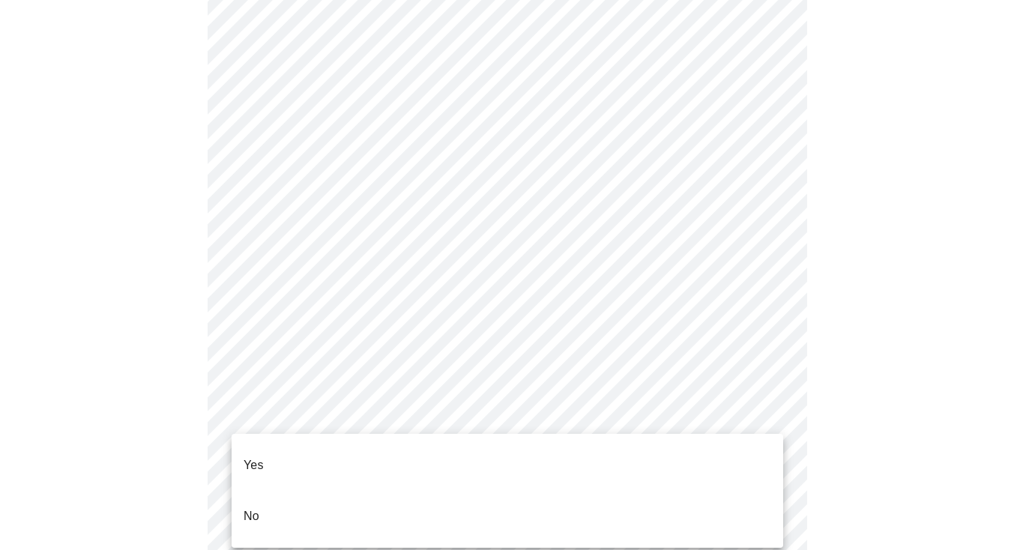
click at [247, 507] on p "No" at bounding box center [251, 516] width 16 height 18
